Goal: Information Seeking & Learning: Learn about a topic

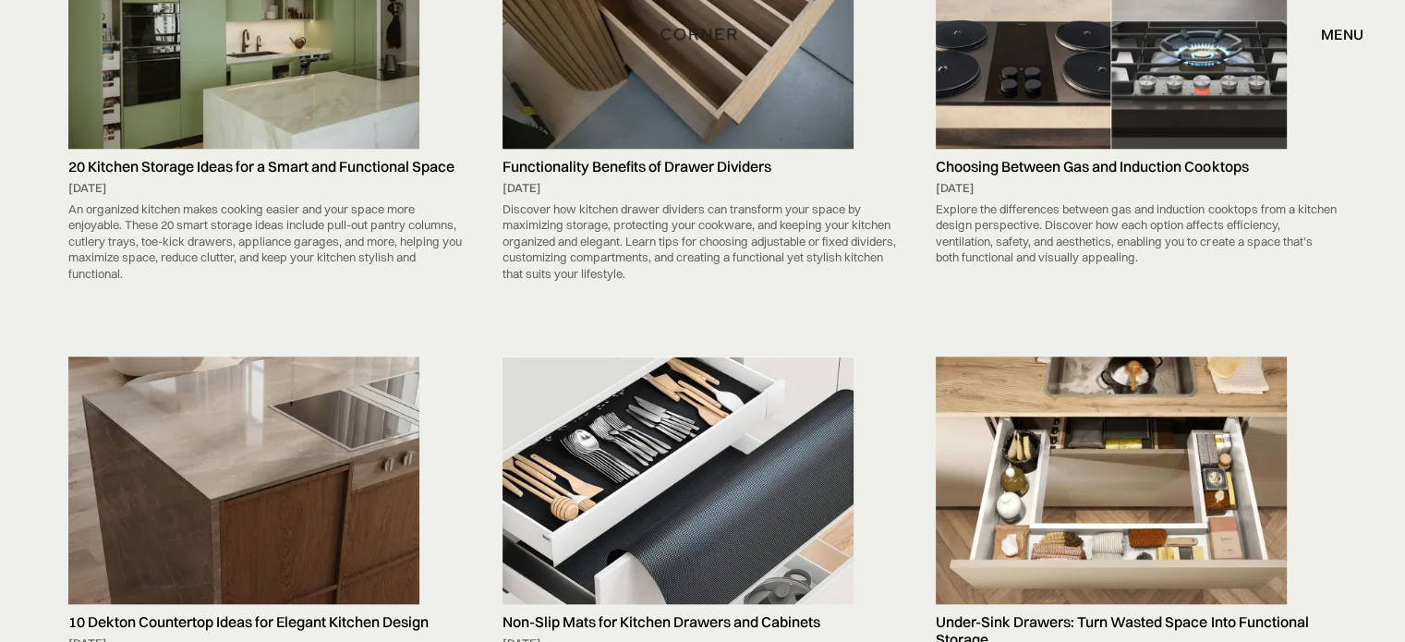
scroll to position [1593, 0]
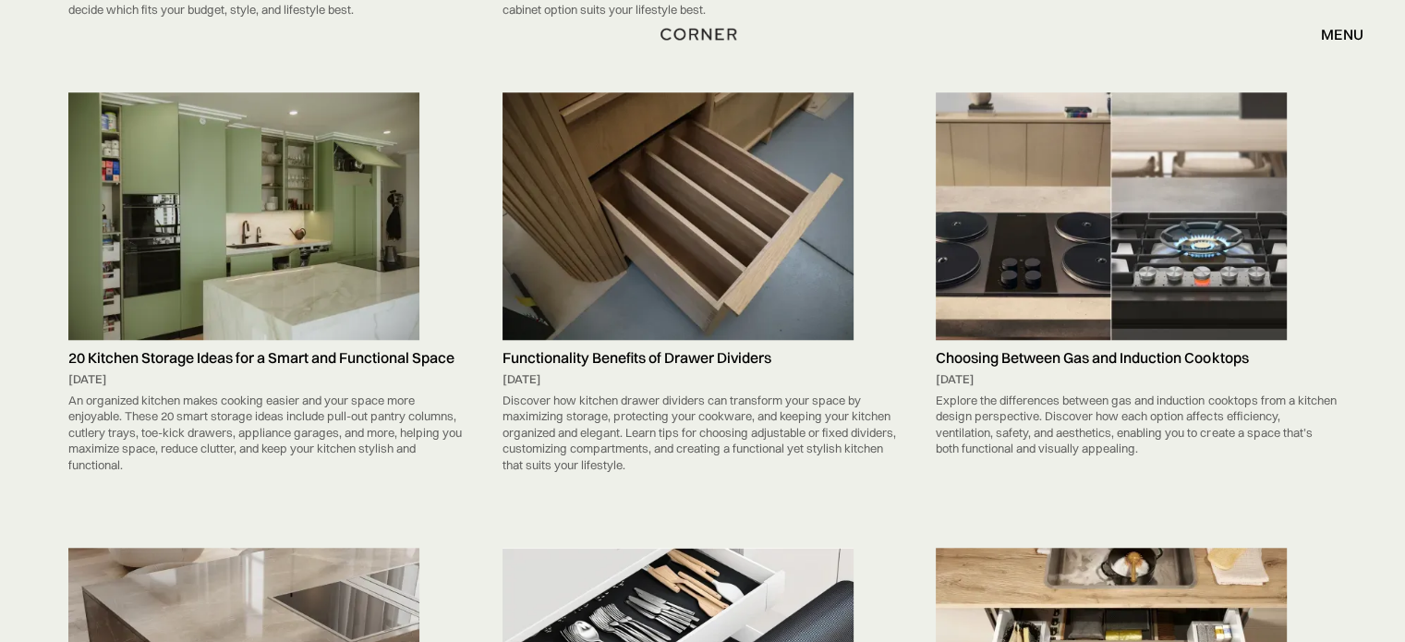
click at [796, 155] on img at bounding box center [678, 216] width 351 height 248
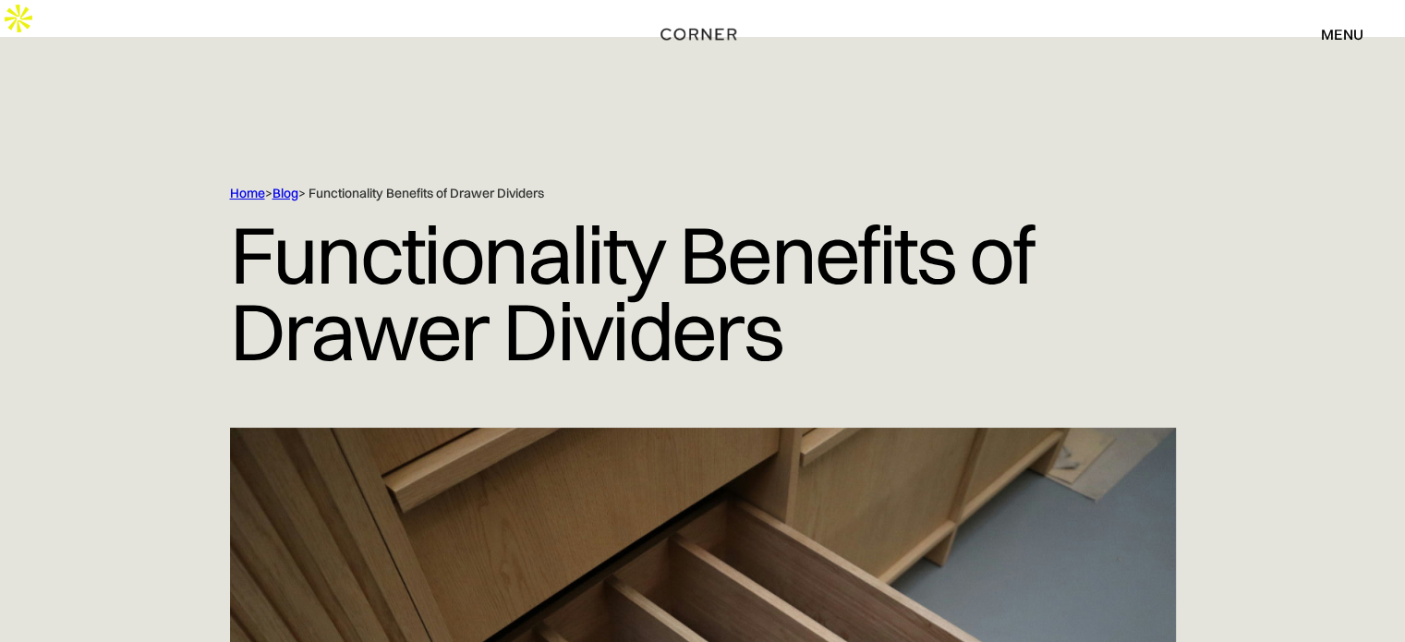
click at [284, 185] on link "Blog" at bounding box center [286, 193] width 26 height 17
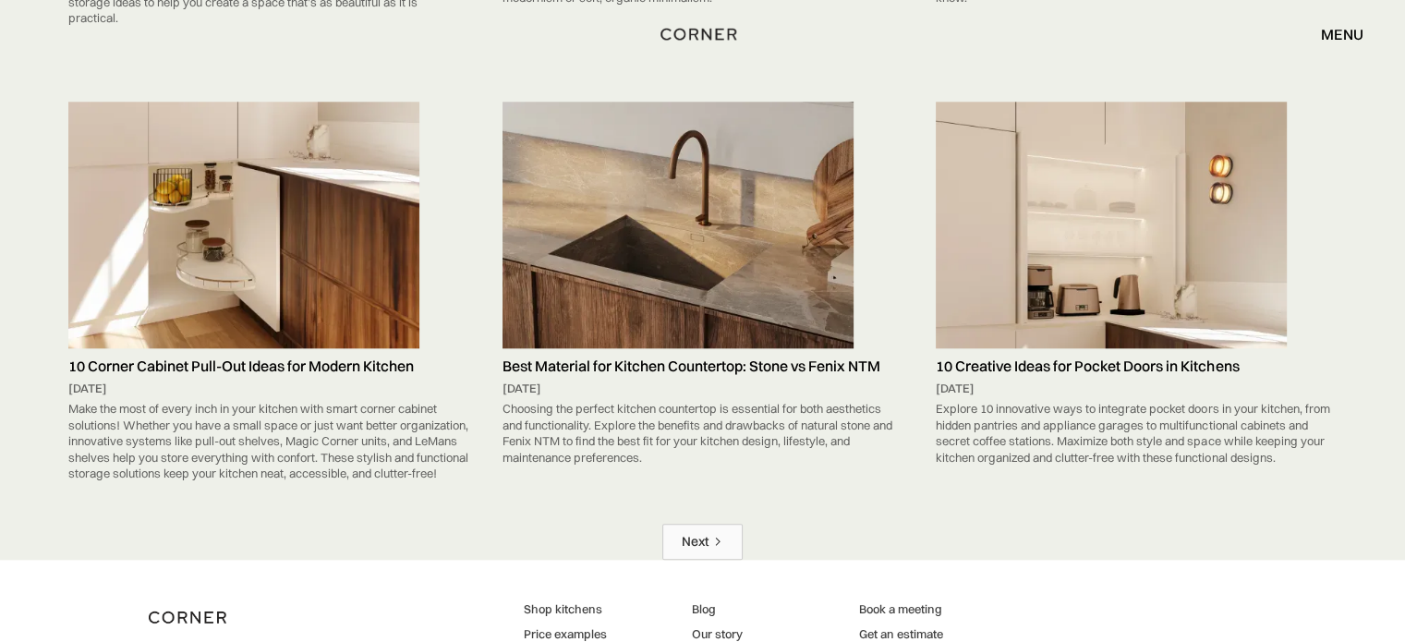
scroll to position [9159, 0]
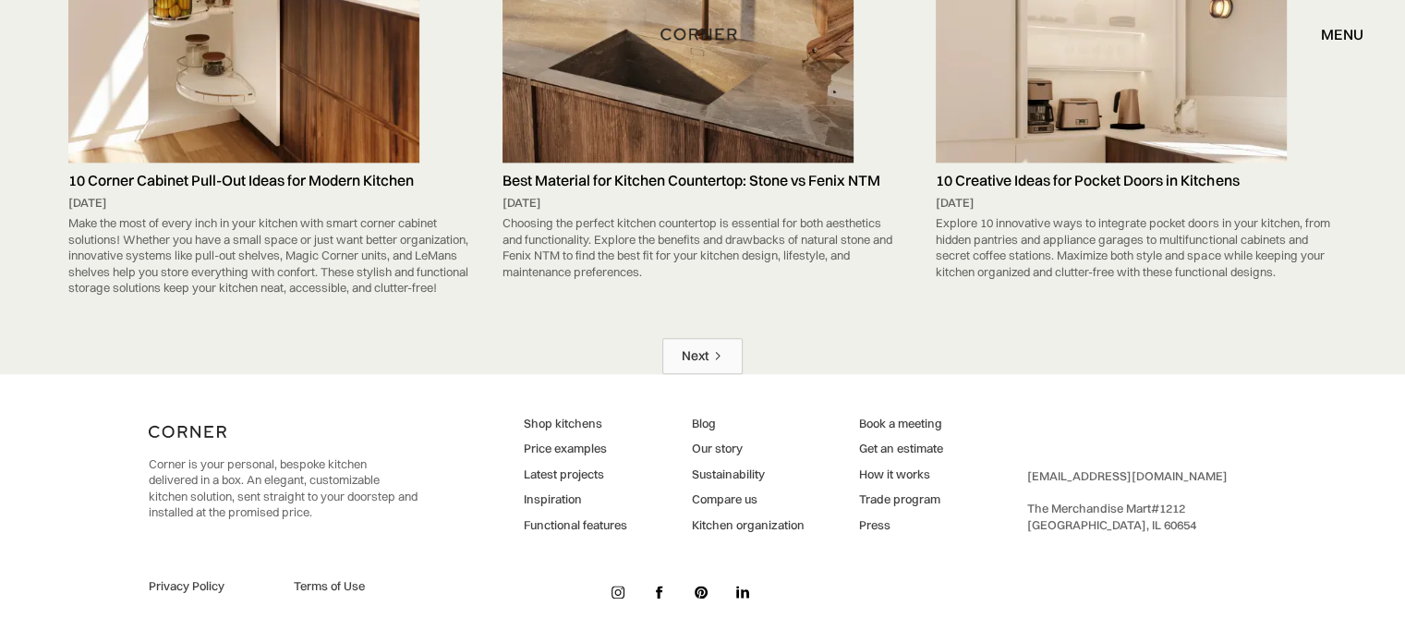
click at [699, 347] on div "Next" at bounding box center [695, 356] width 27 height 18
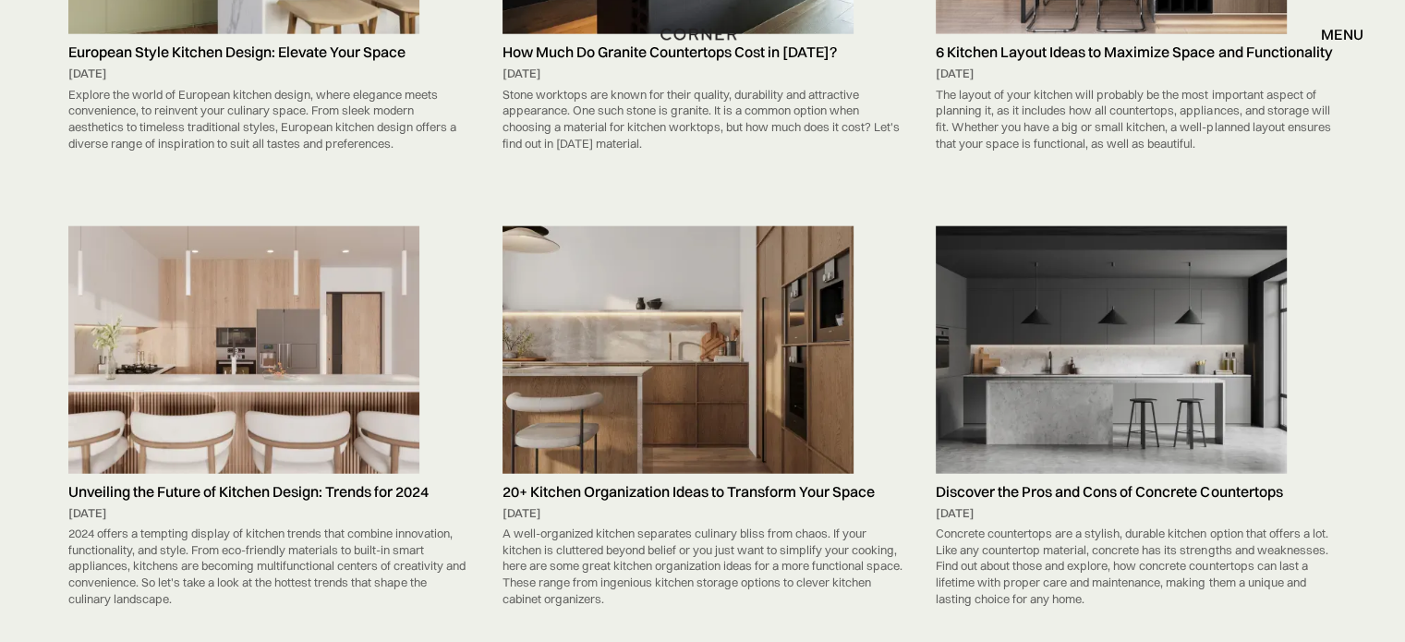
scroll to position [8957, 0]
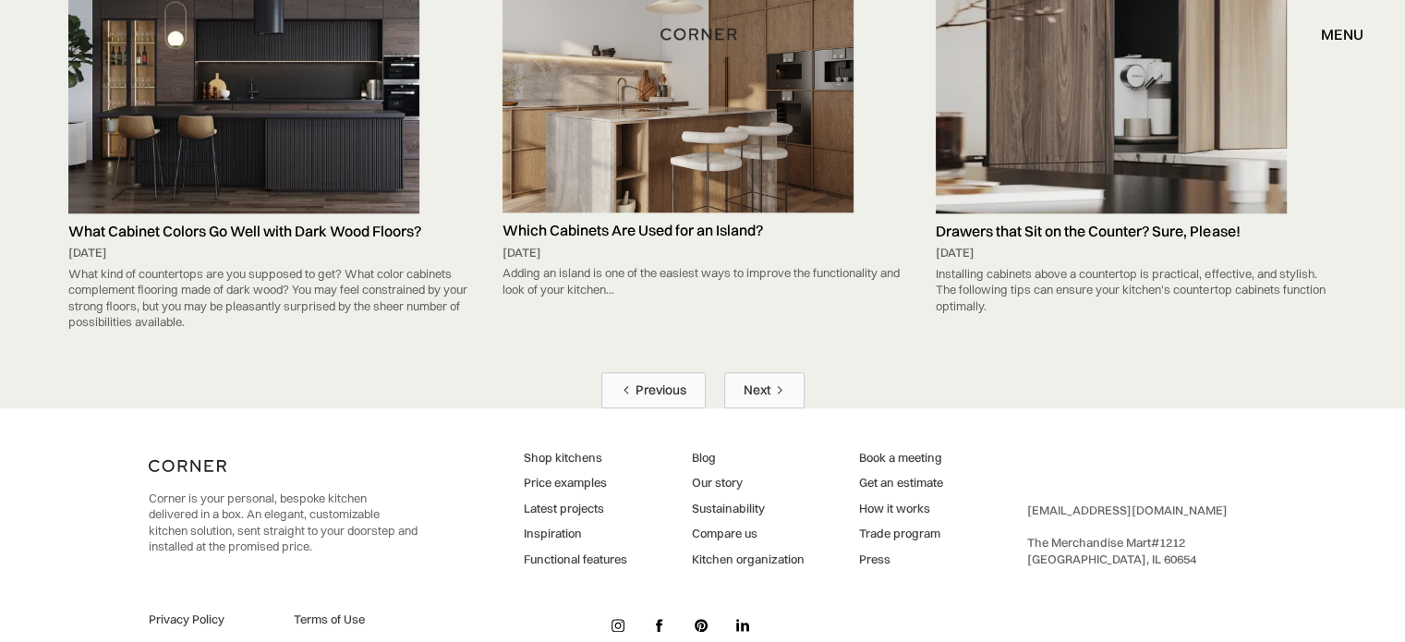
click at [764, 382] on div "Next" at bounding box center [757, 391] width 27 height 18
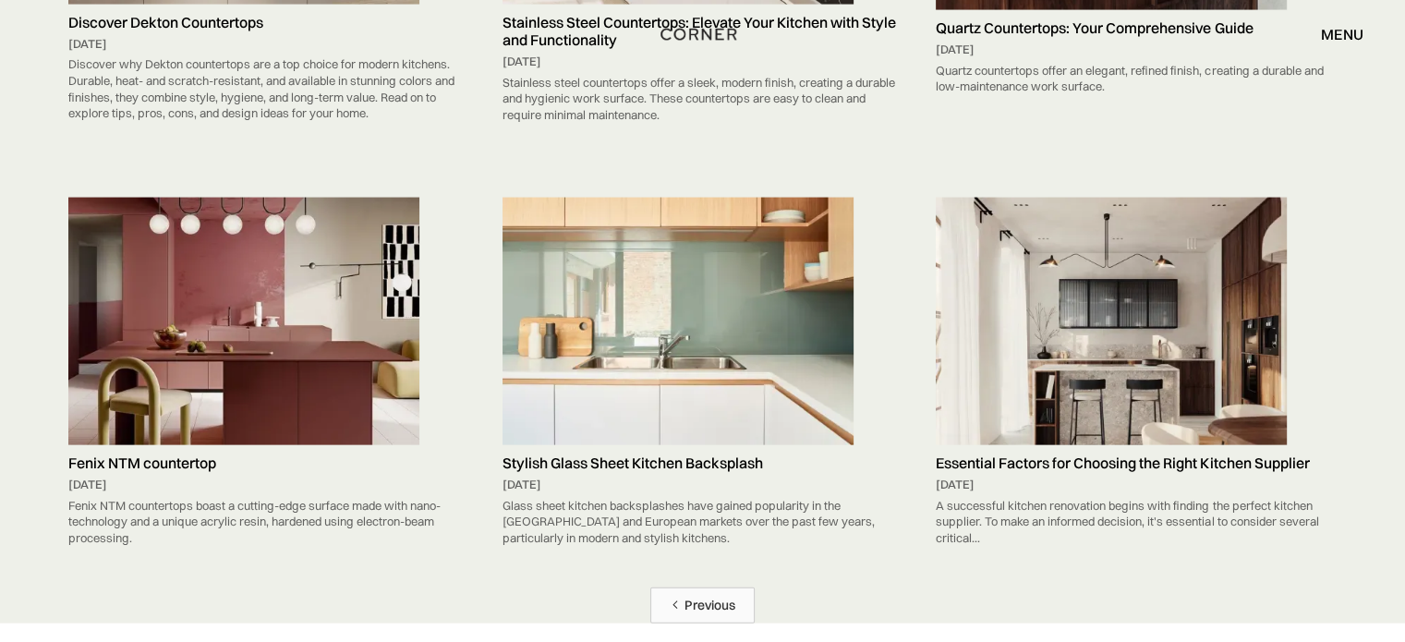
scroll to position [4158, 0]
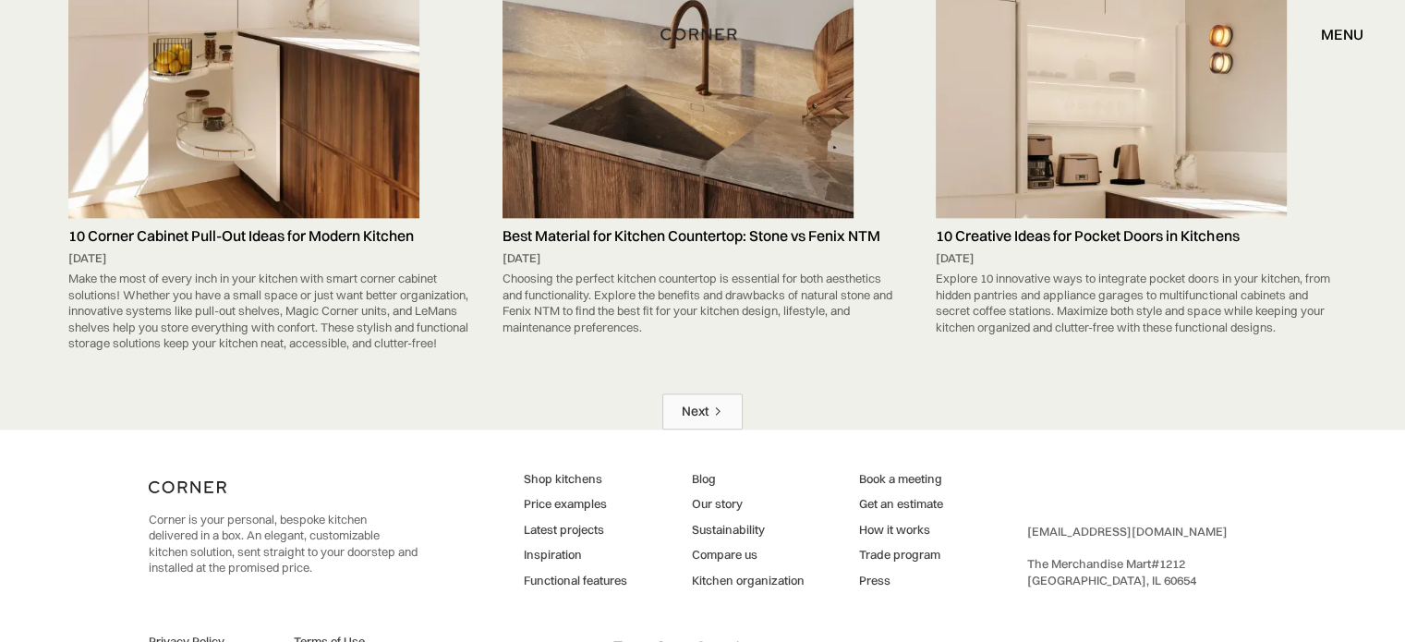
scroll to position [9159, 0]
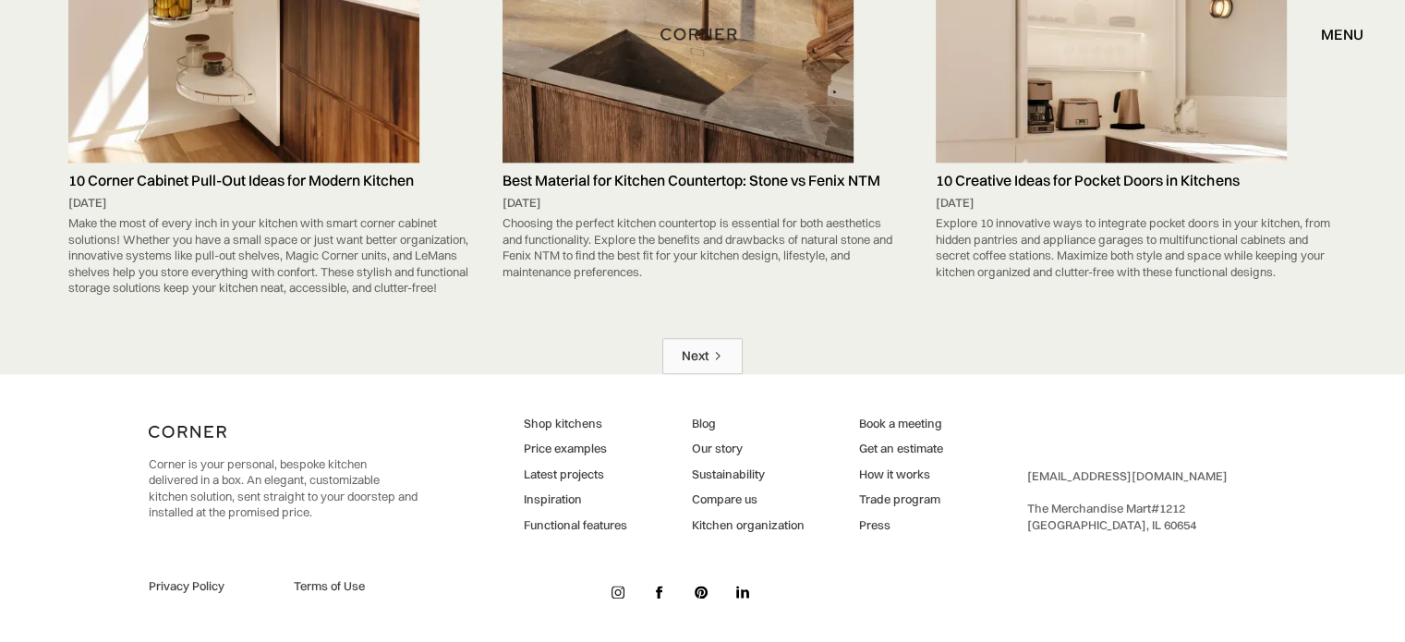
drag, startPoint x: 673, startPoint y: 357, endPoint x: 618, endPoint y: 229, distance: 138.7
click at [671, 356] on link "Next" at bounding box center [703, 356] width 80 height 36
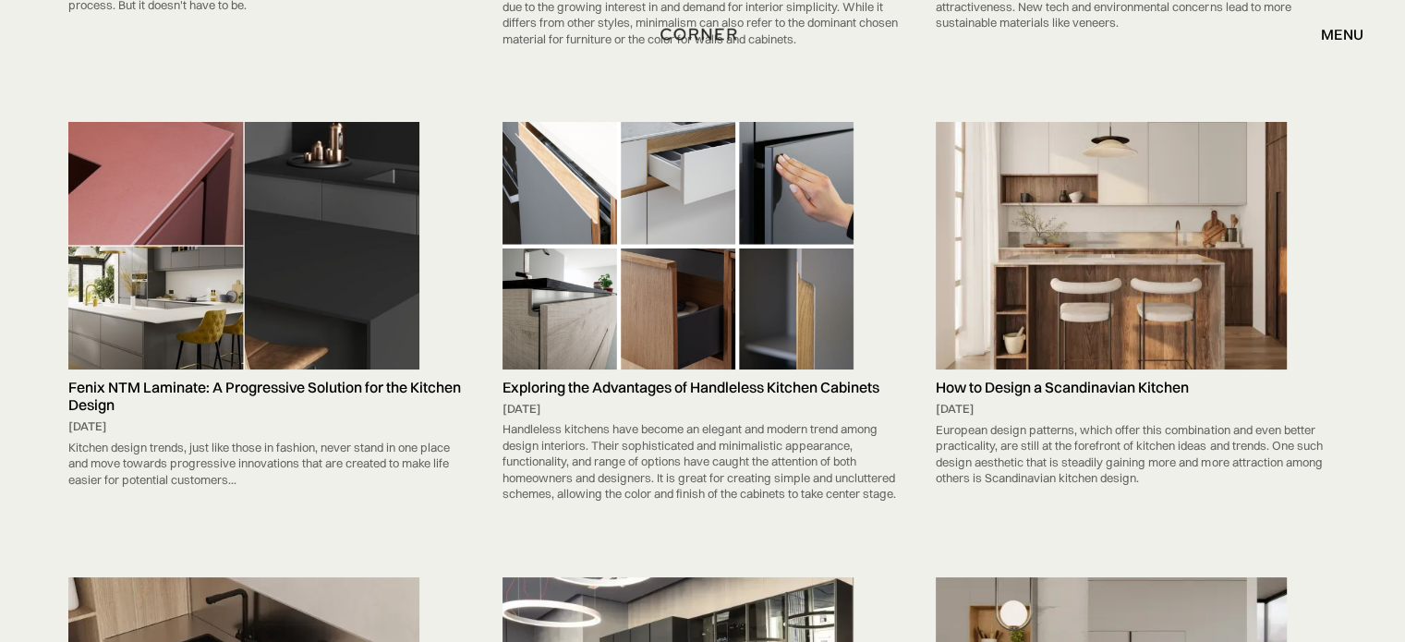
scroll to position [6653, 0]
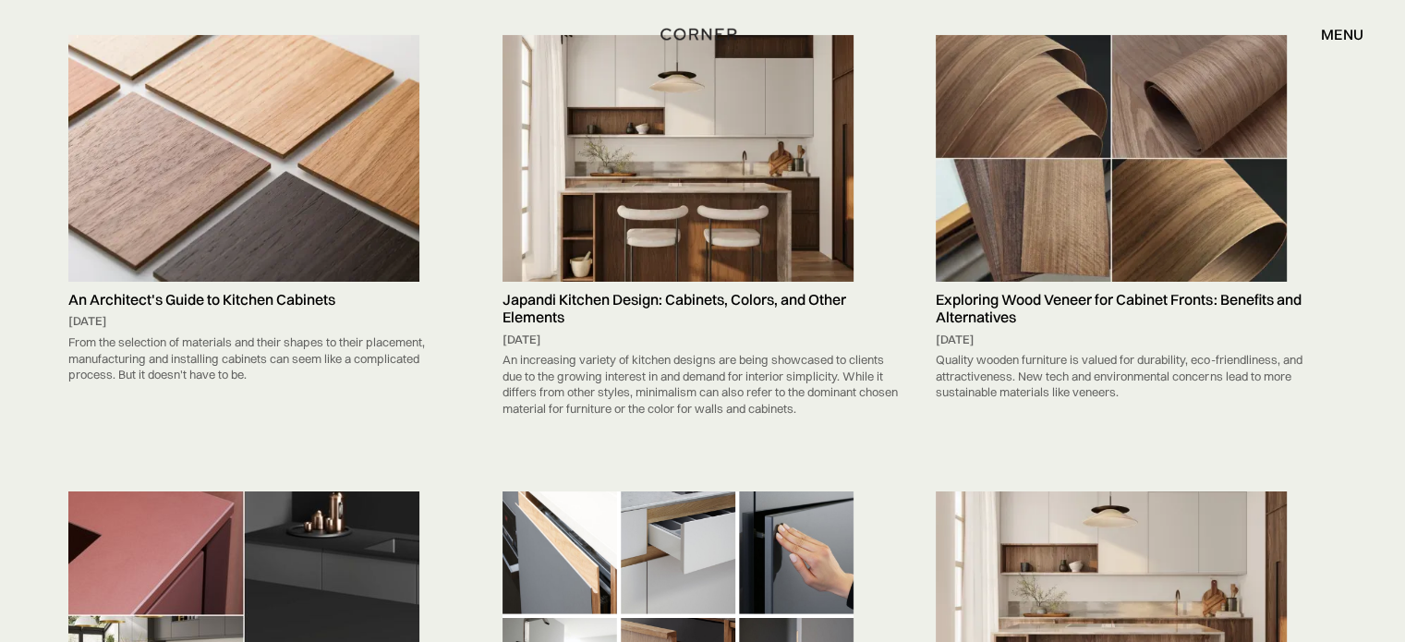
drag, startPoint x: 641, startPoint y: 117, endPoint x: 608, endPoint y: 128, distance: 35.1
click at [609, 128] on img at bounding box center [678, 159] width 351 height 248
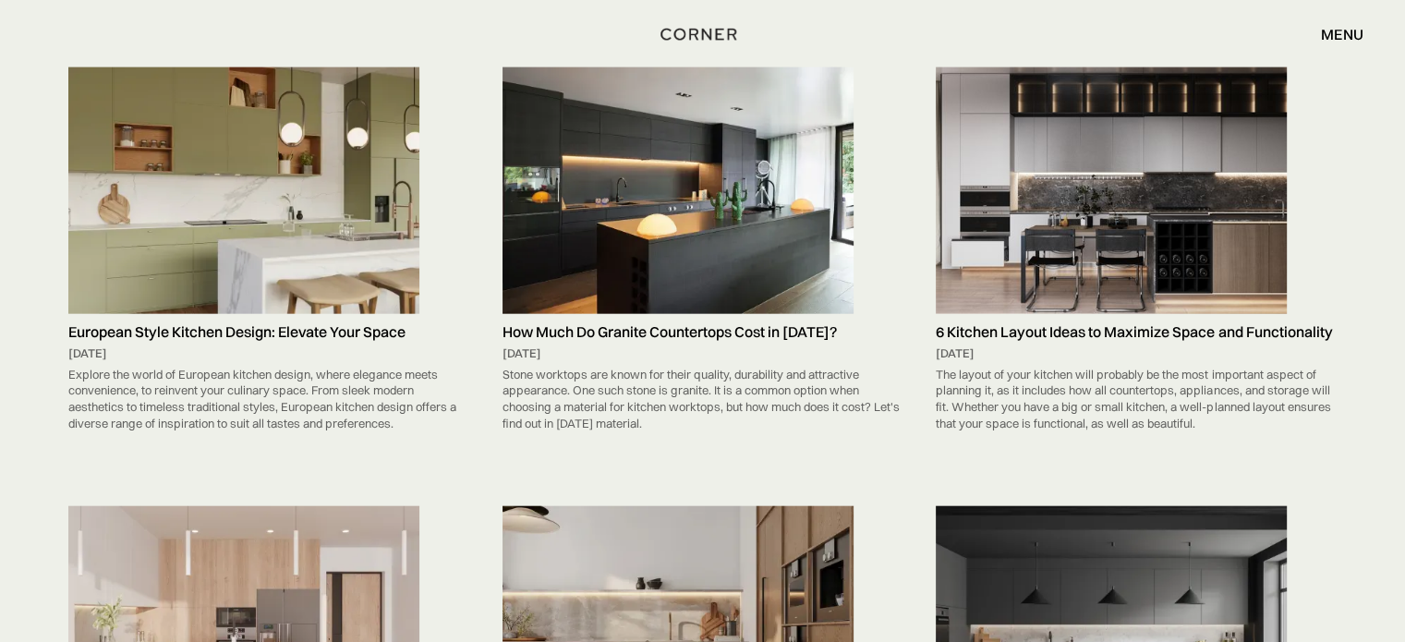
scroll to position [4047, 0]
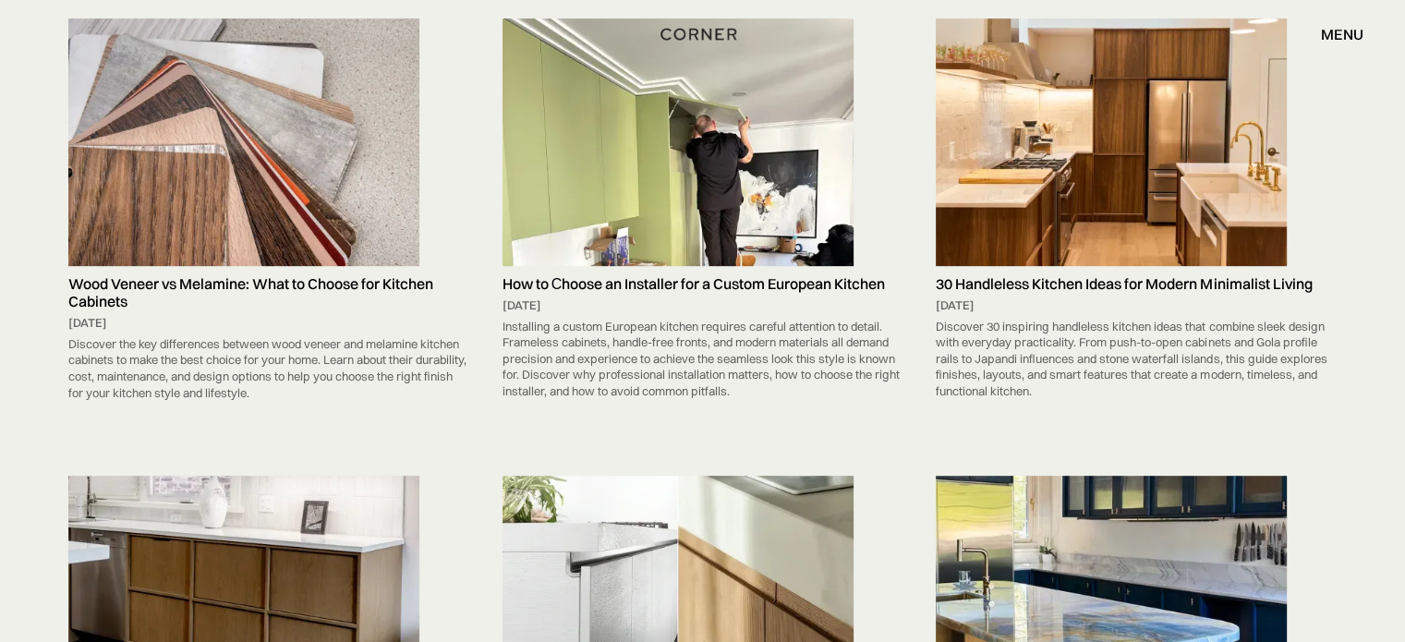
scroll to position [5277, 0]
